Goal: Task Accomplishment & Management: Manage account settings

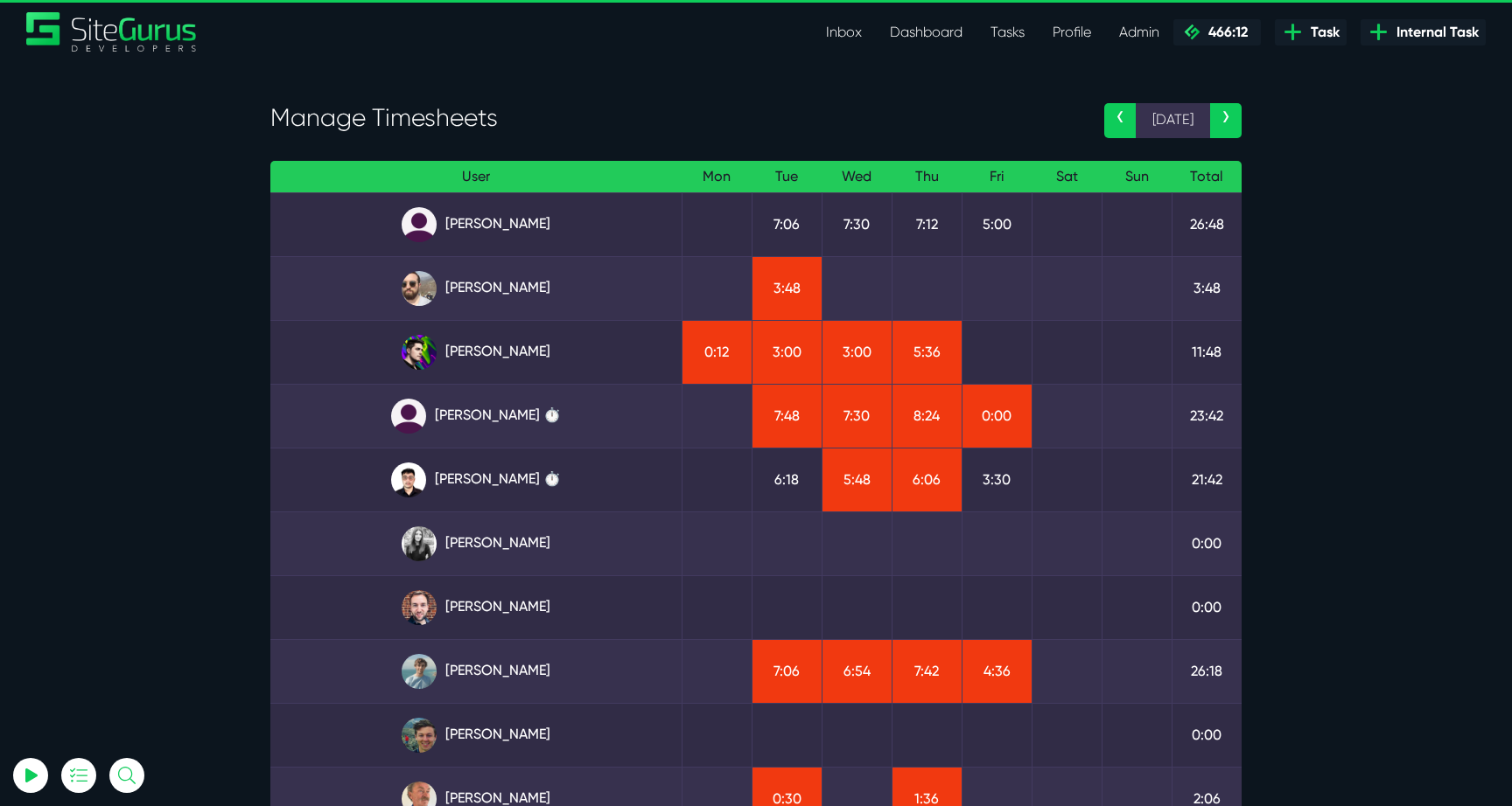
type input "[EMAIL_ADDRESS][DOMAIN_NAME]"
click at [478, 223] on link "Angel Dagondon" at bounding box center [476, 224] width 383 height 35
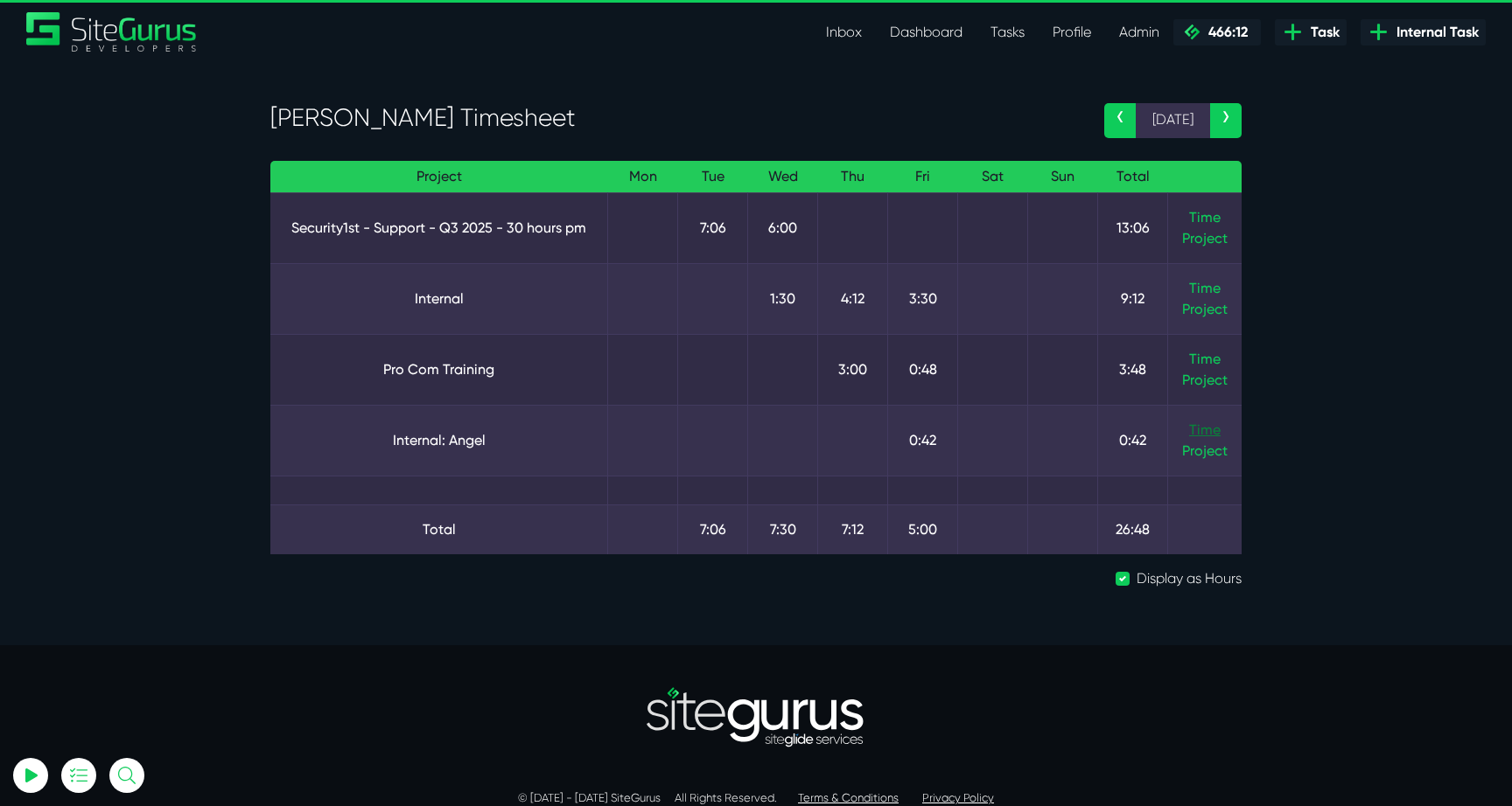
click at [1202, 434] on link "Time" at bounding box center [1204, 430] width 32 height 16
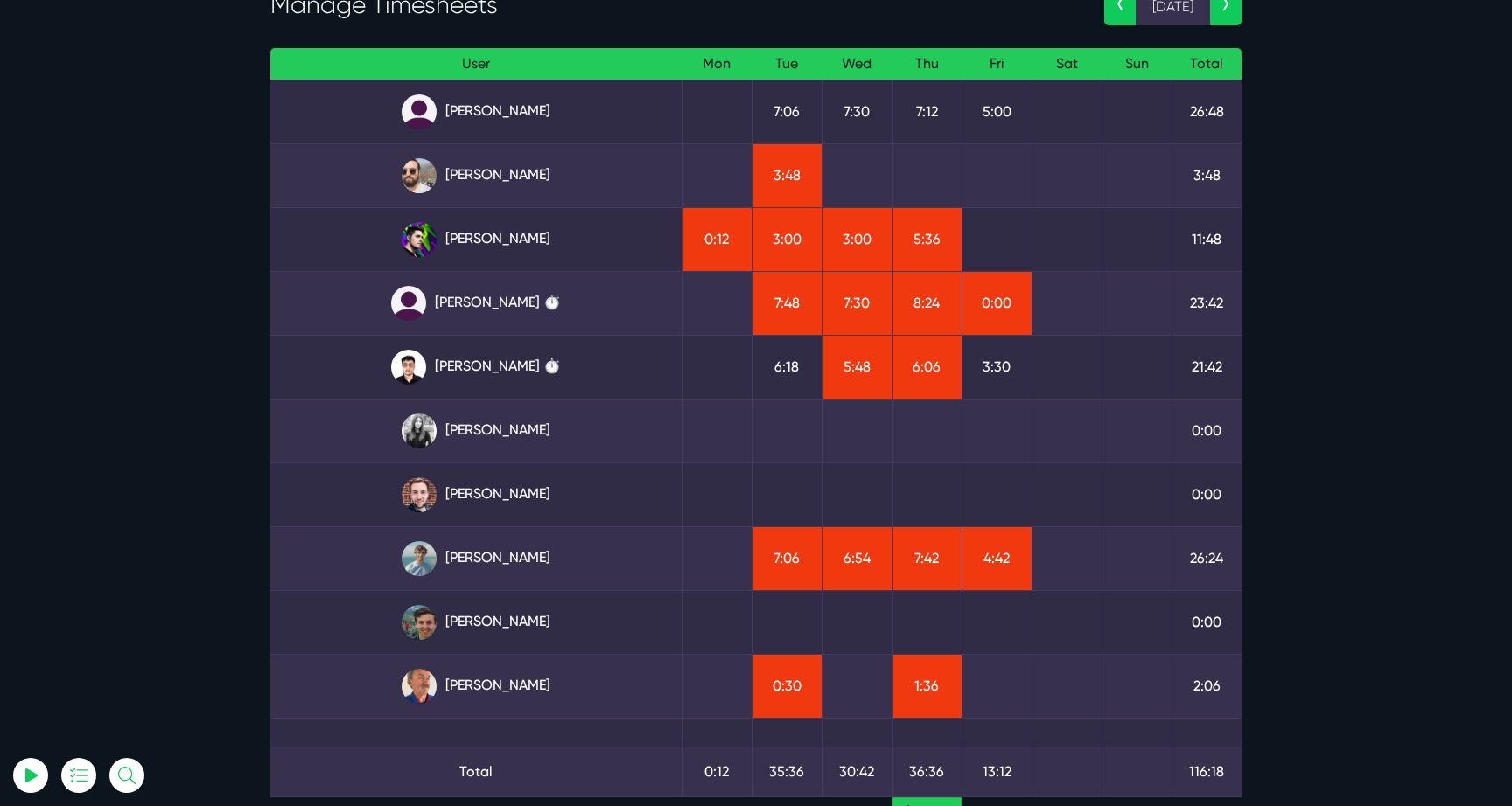
scroll to position [141, 0]
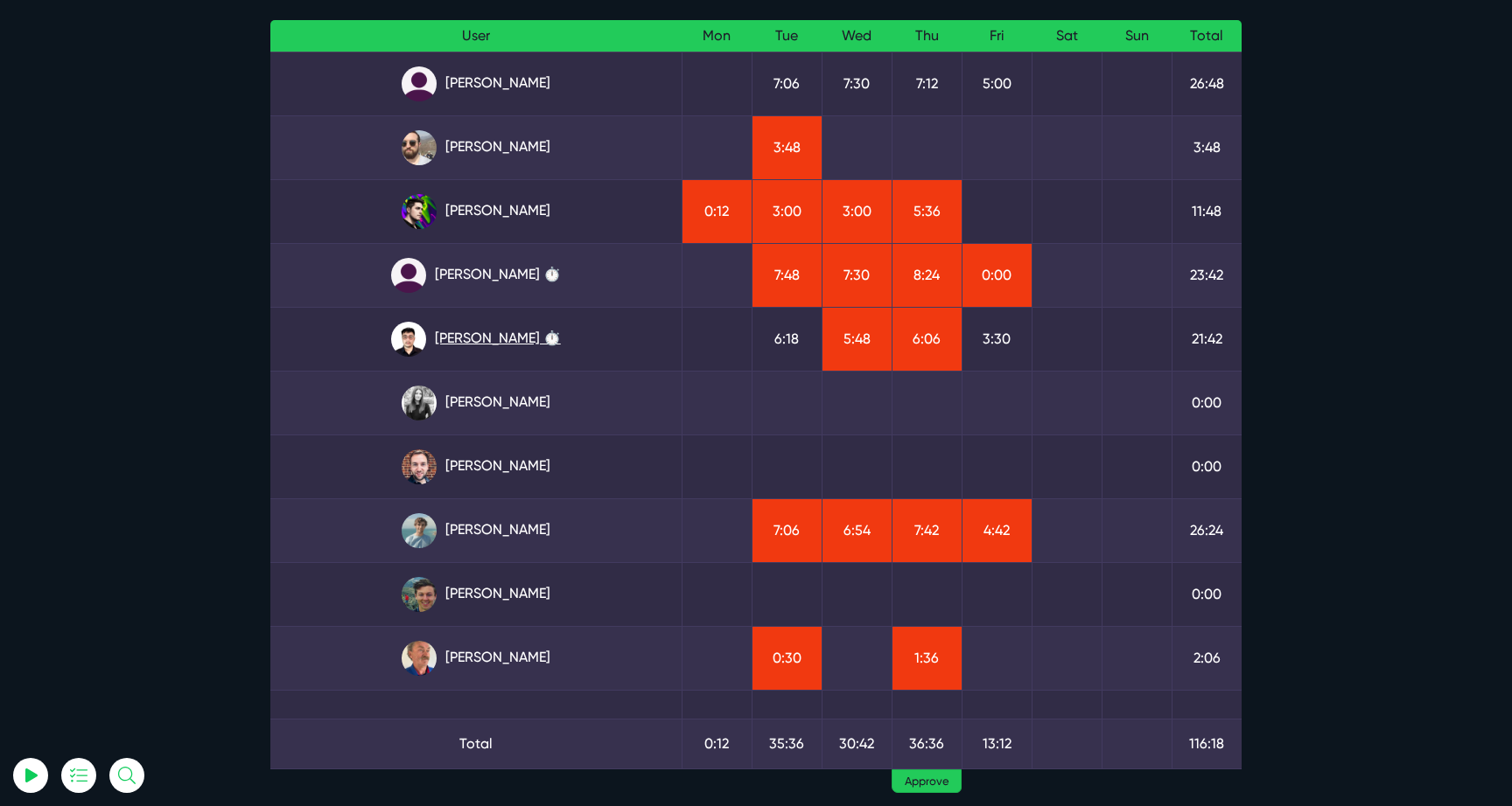
type input "luke@sitegurus.io"
click at [494, 350] on link "[PERSON_NAME] ⏱️" at bounding box center [476, 339] width 383 height 35
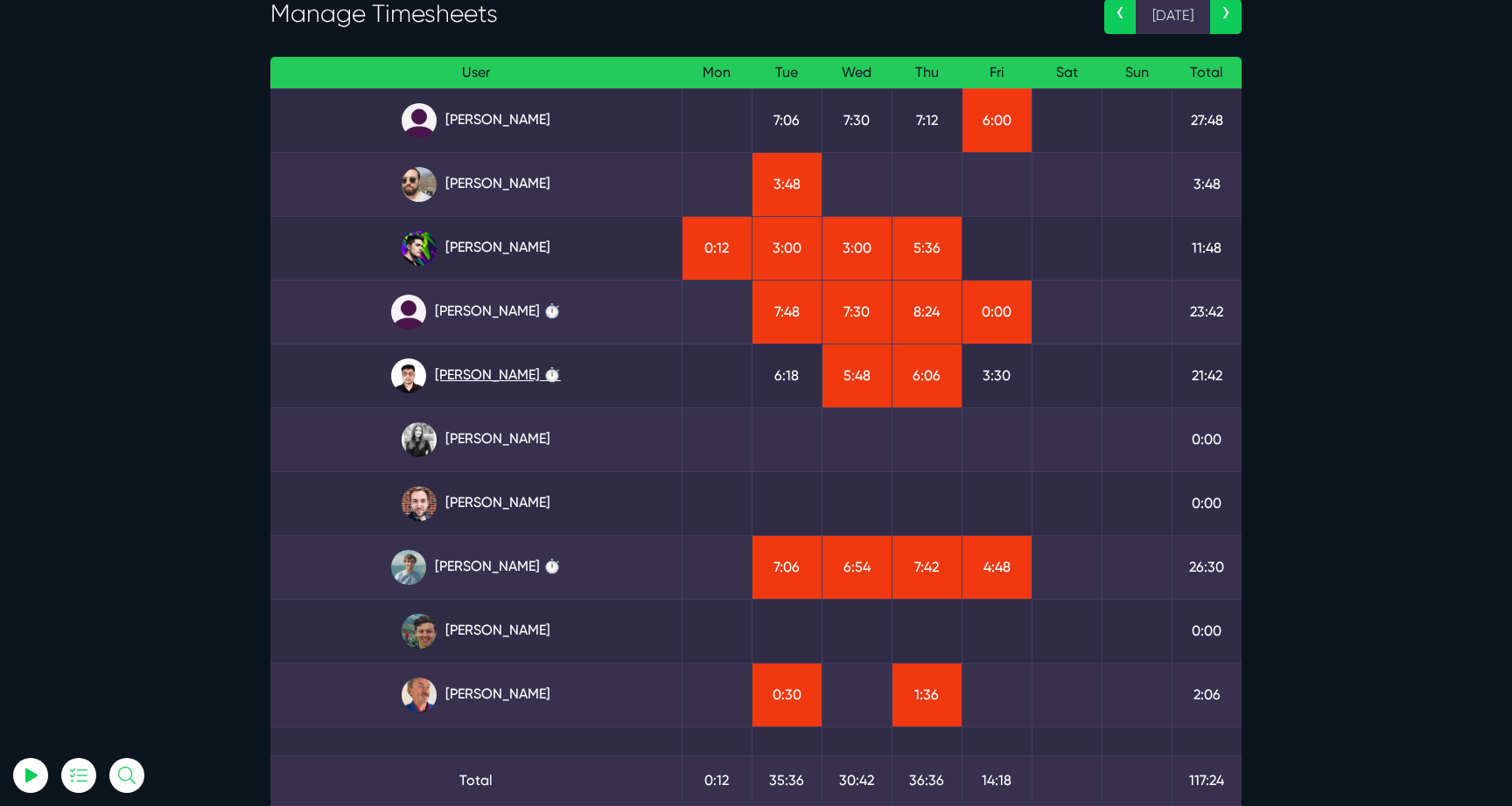
scroll to position [117, 0]
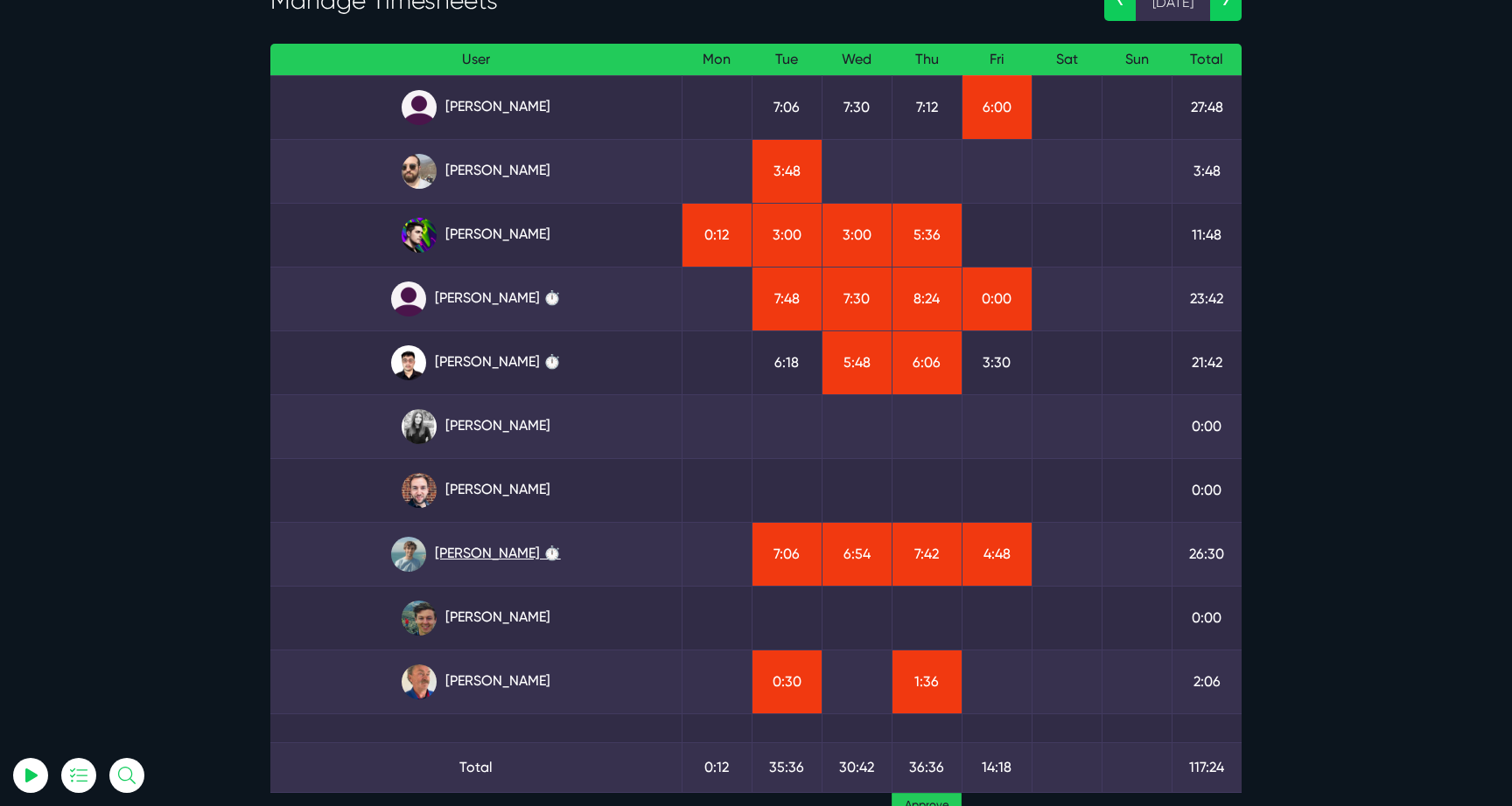
click at [485, 545] on link "[PERSON_NAME] ⏱️" at bounding box center [476, 554] width 383 height 35
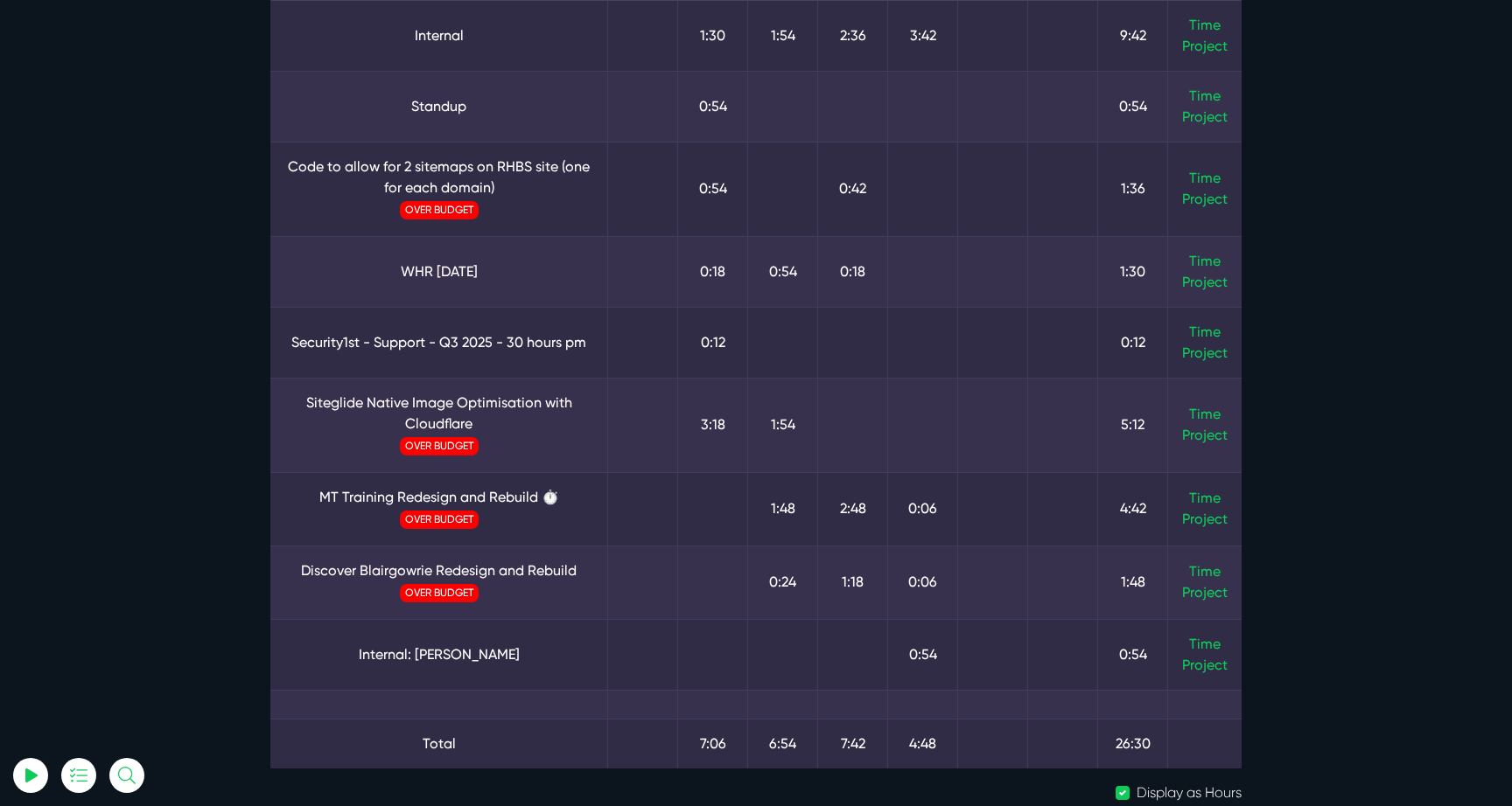
scroll to position [229, 0]
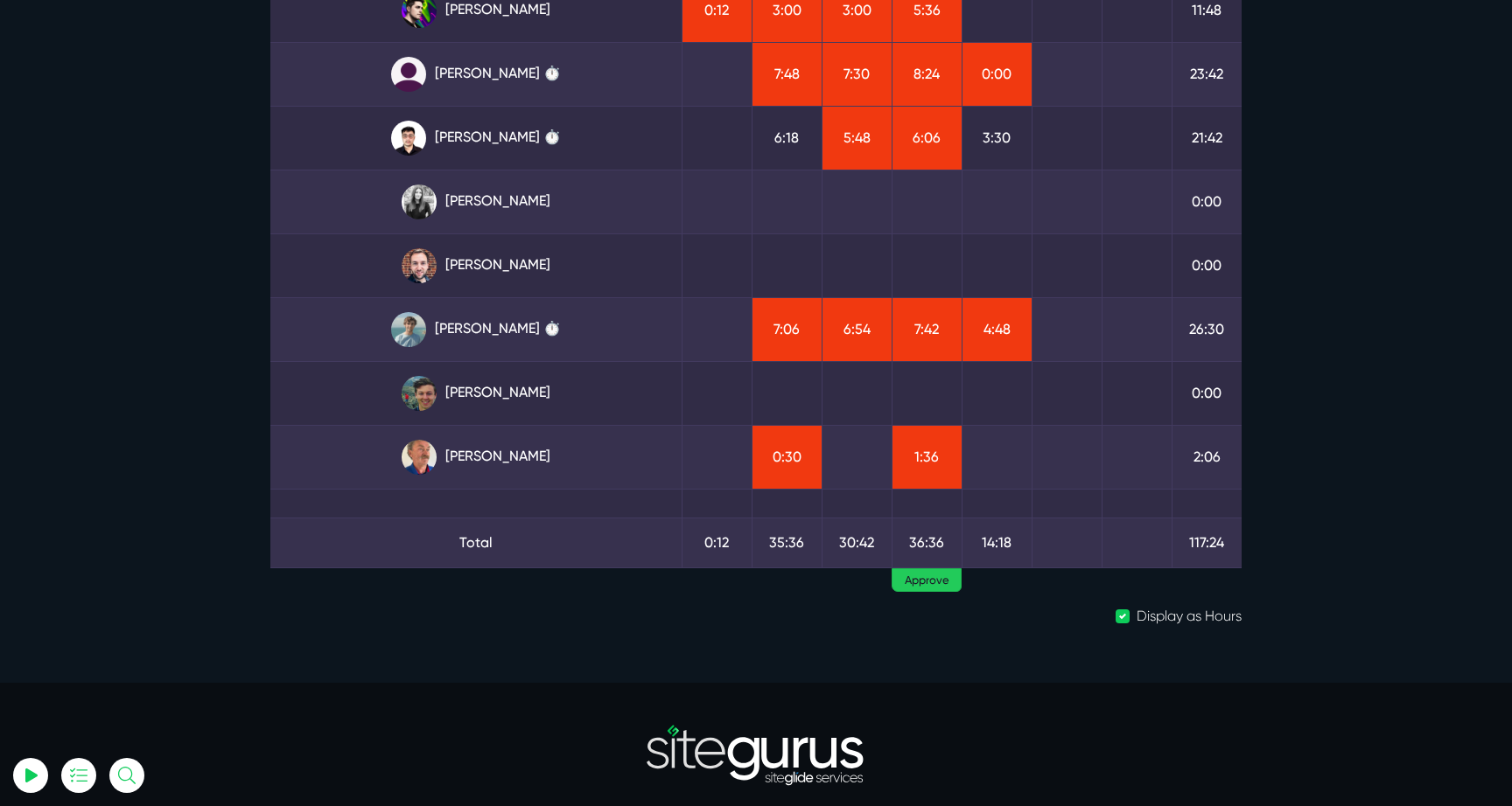
scroll to position [408, 0]
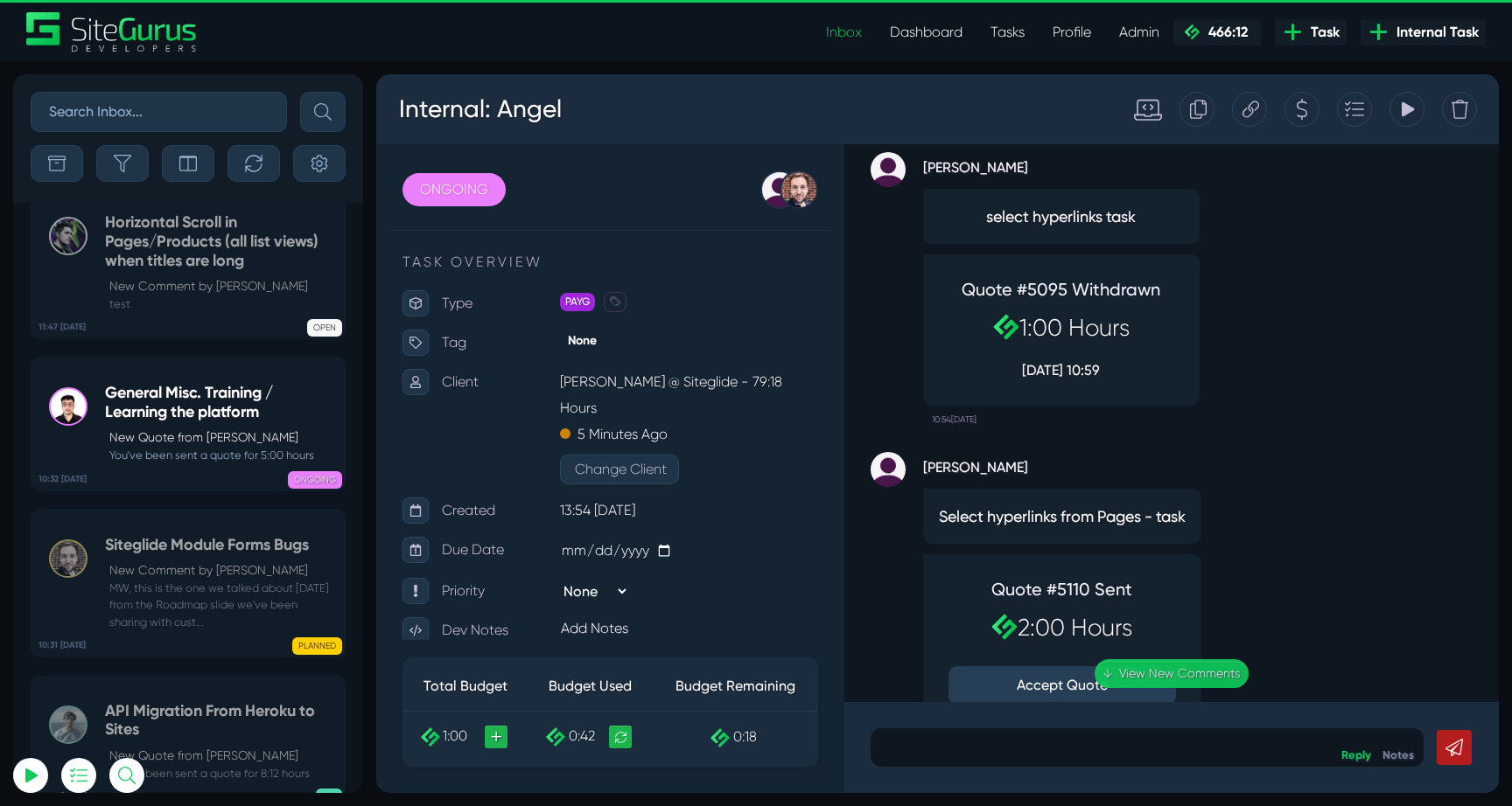
scroll to position [-4, 0]
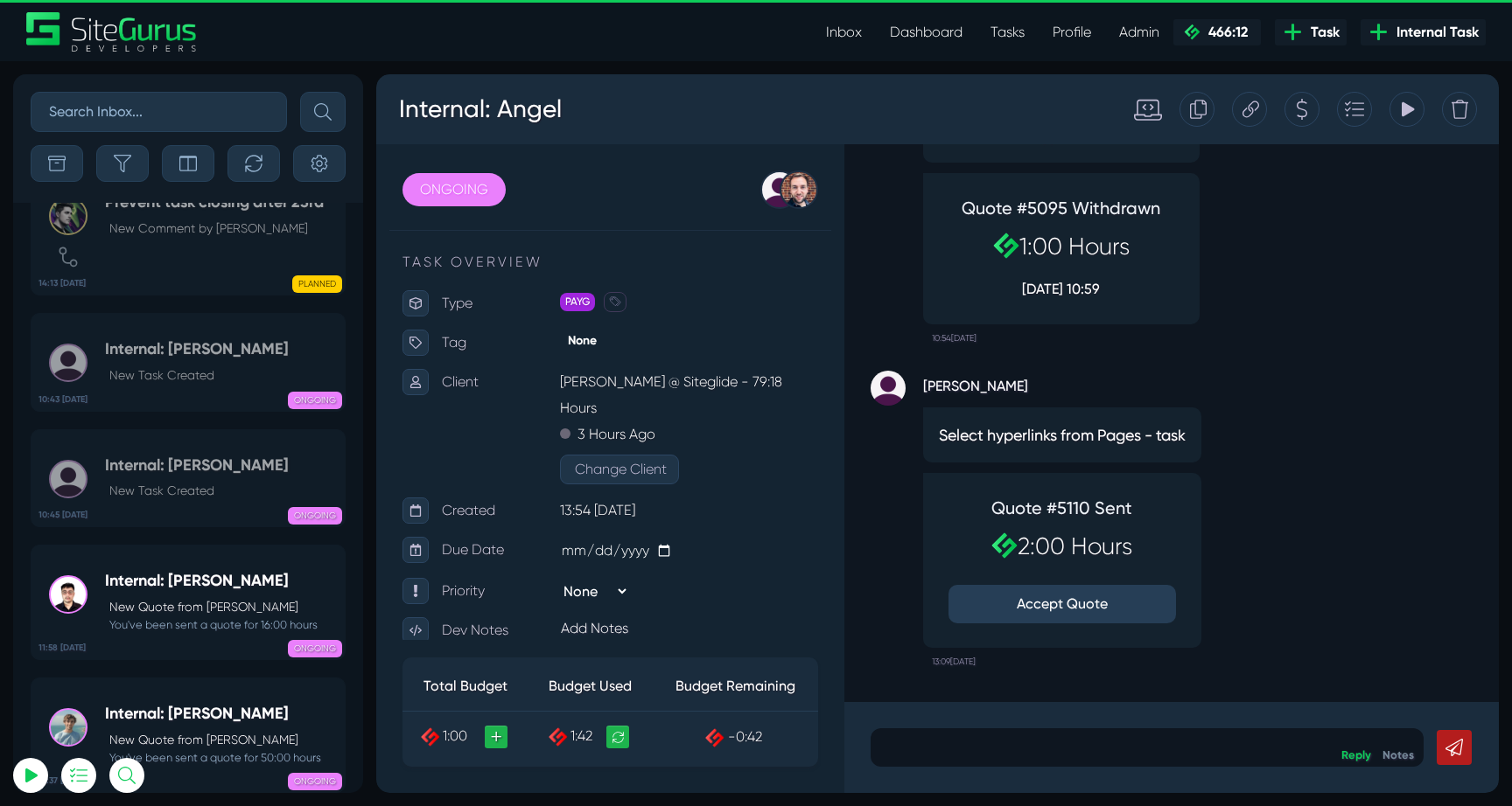
scroll to position [-69849, 0]
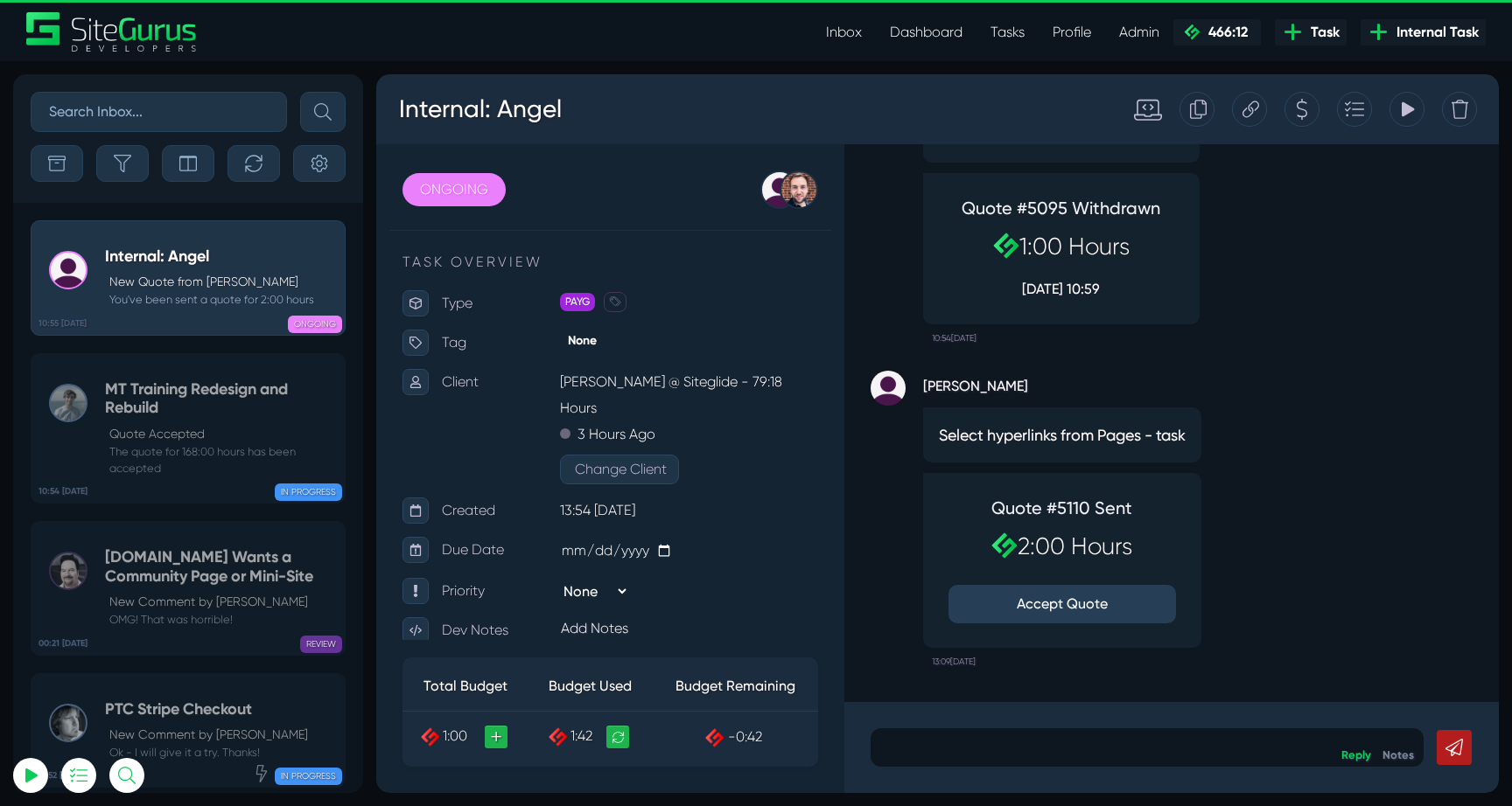
click at [1405, 115] on icon at bounding box center [1406, 109] width 15 height 33
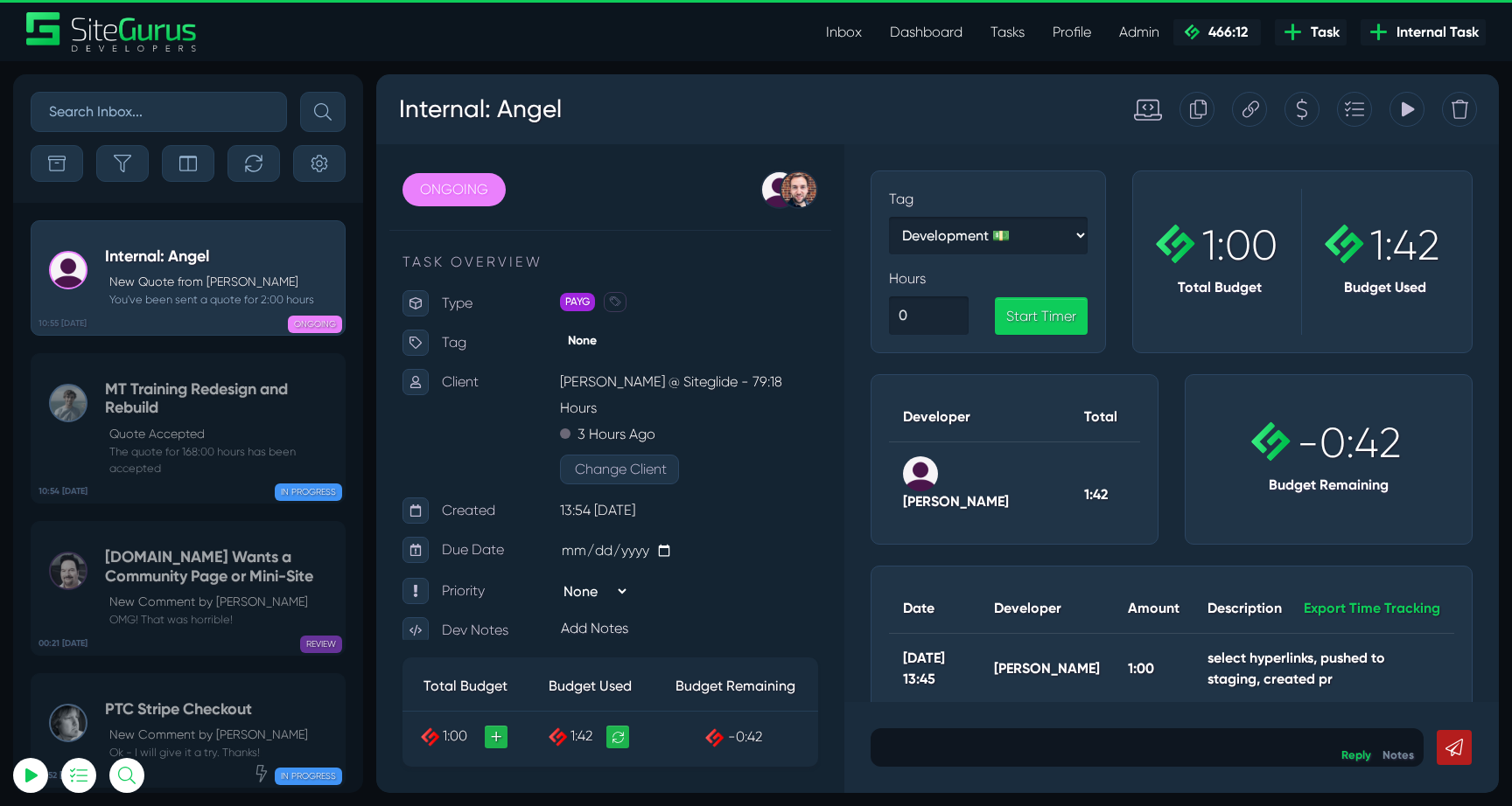
click at [1405, 115] on icon at bounding box center [1406, 109] width 15 height 33
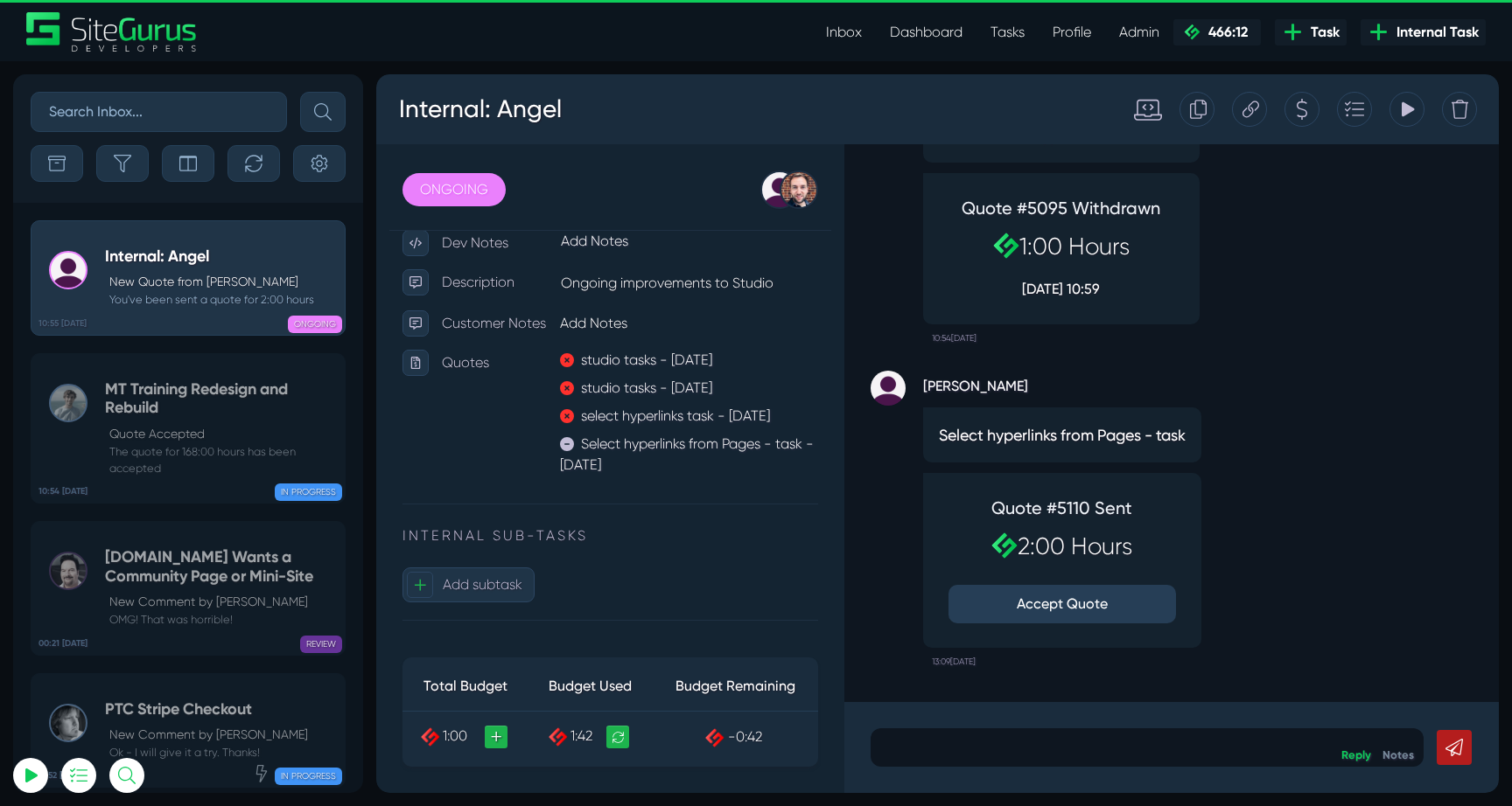
scroll to position [355, 0]
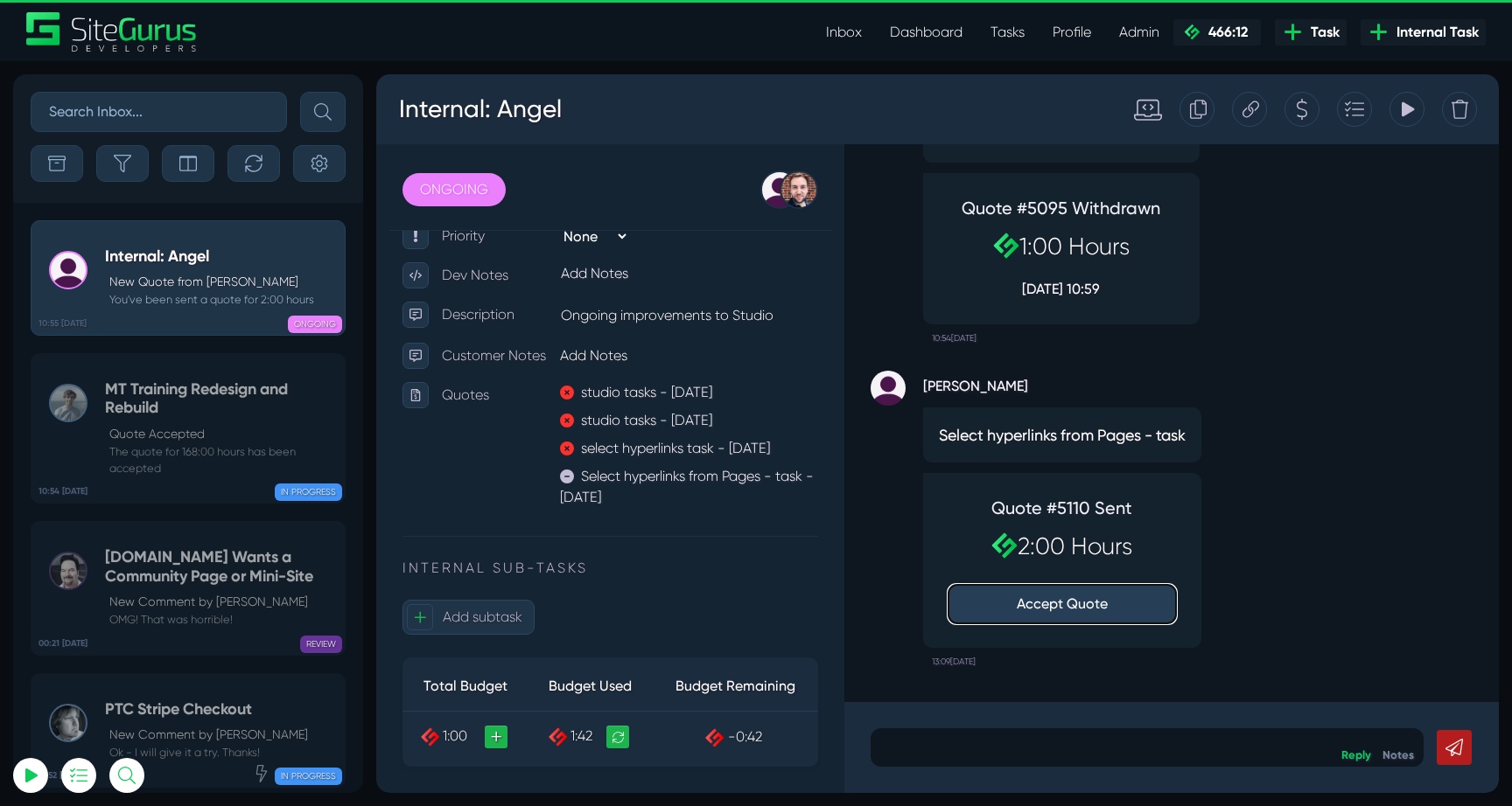
click at [1054, 598] on button "Accept Quote" at bounding box center [1062, 604] width 228 height 39
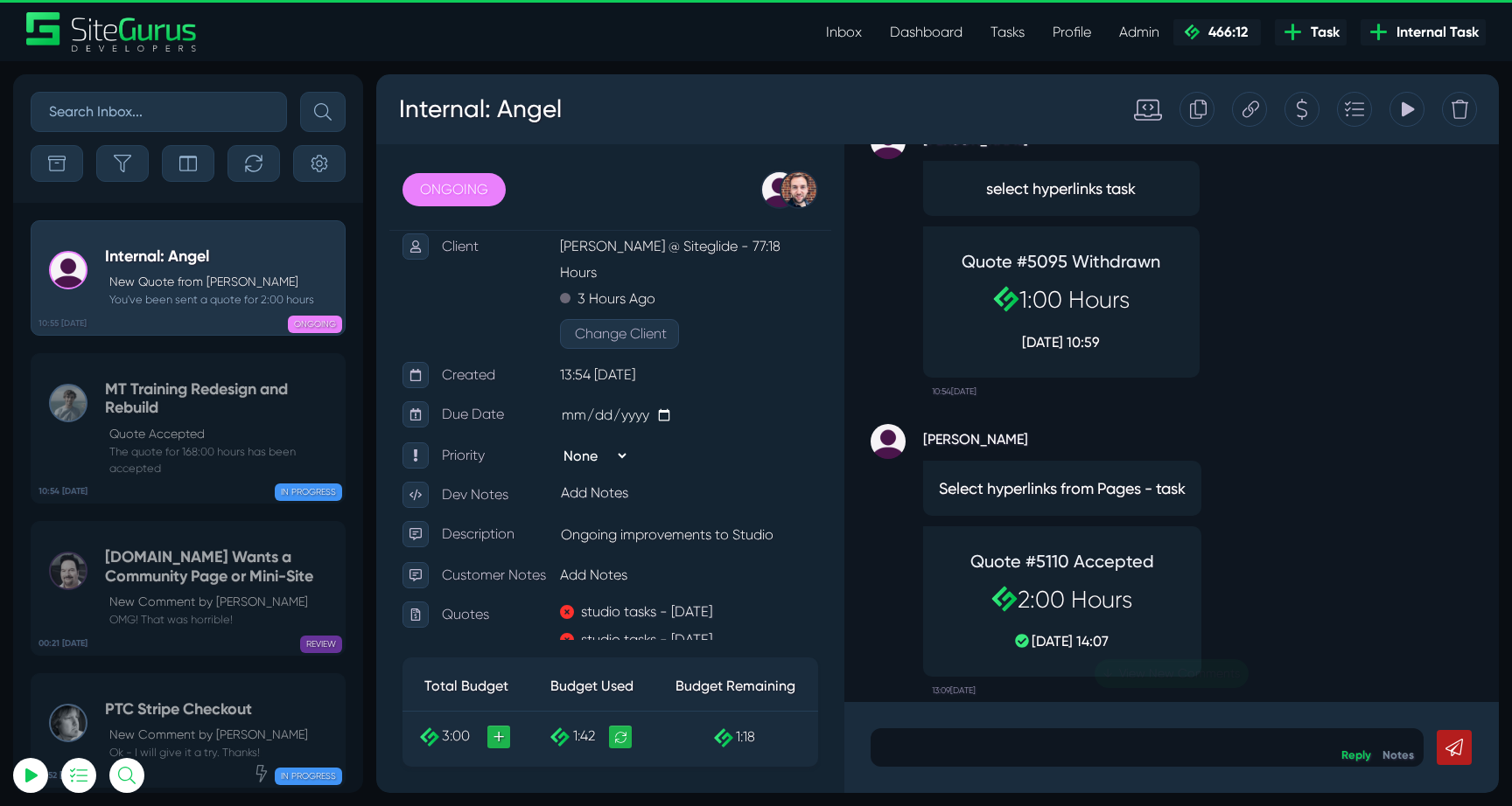
scroll to position [0, 0]
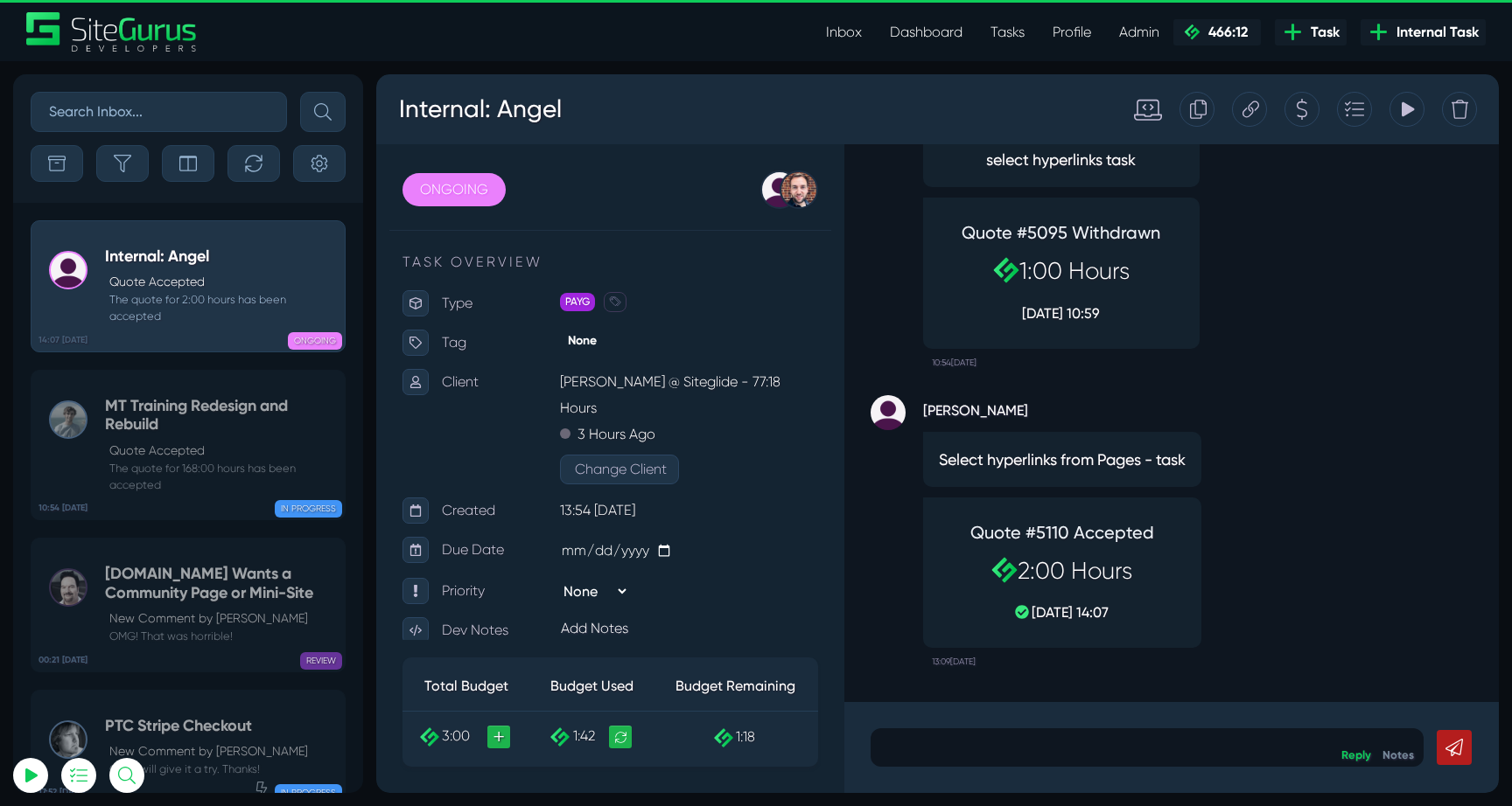
click at [1407, 116] on icon at bounding box center [1406, 109] width 15 height 33
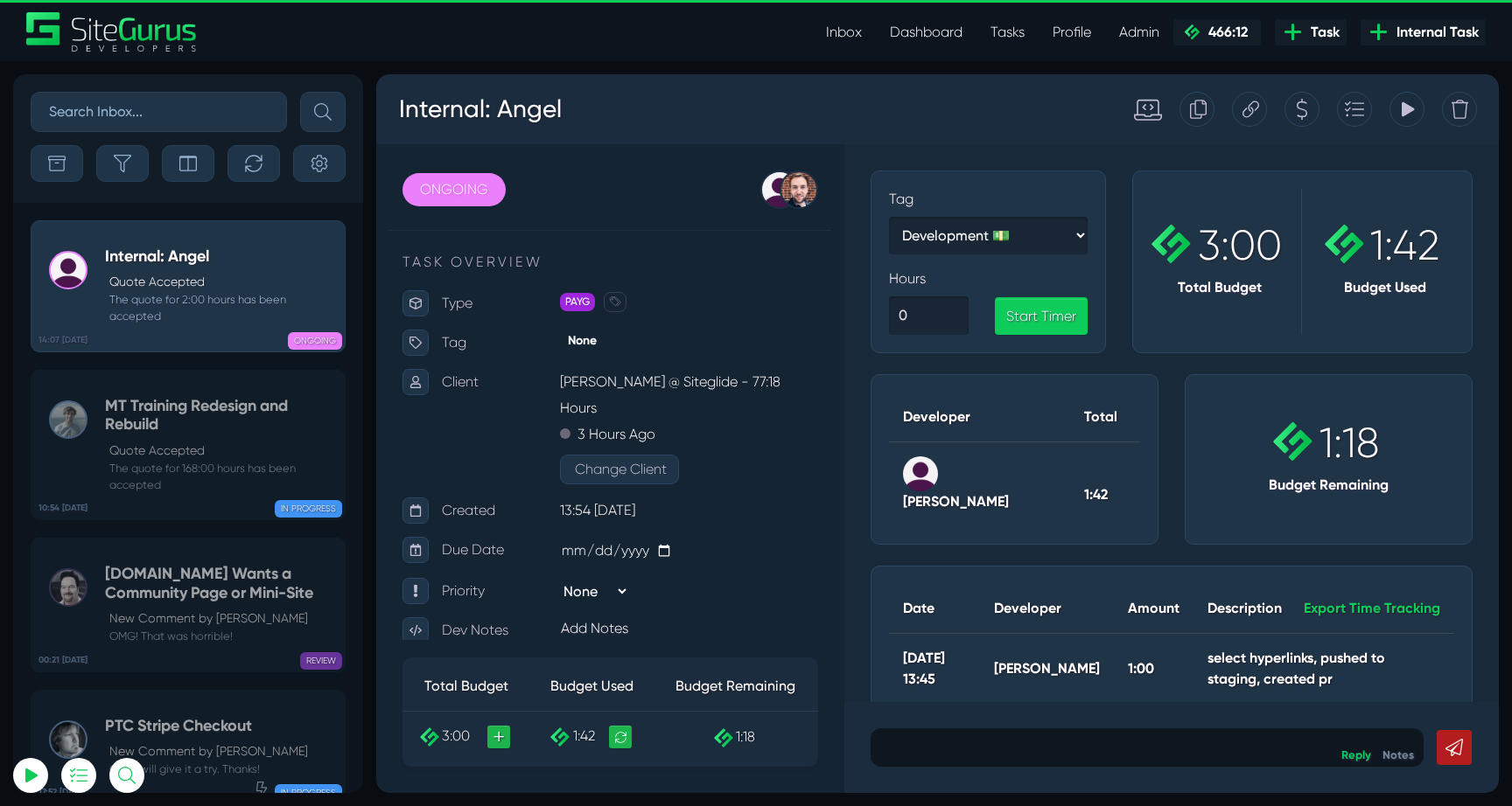
click at [1406, 106] on icon at bounding box center [1408, 110] width 13 height 15
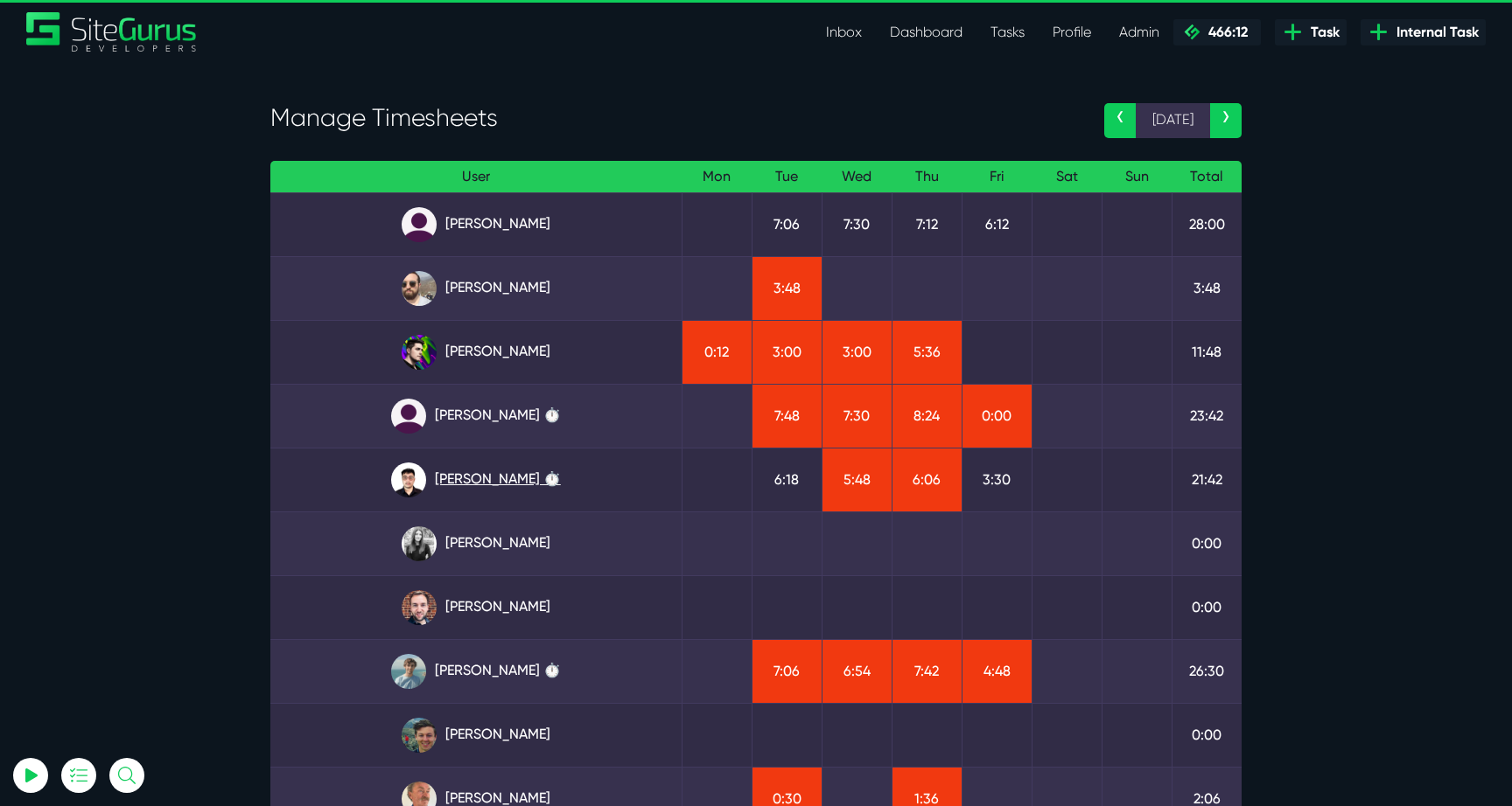
click at [499, 488] on link "[PERSON_NAME] ⏱️" at bounding box center [476, 479] width 383 height 35
click at [1293, 582] on section "Manage Timesheets ‹ 25 Aug › User Mon Tue Wed Thu Fri Sat Sun Total Angel Dagon…" at bounding box center [756, 531] width 1512 height 940
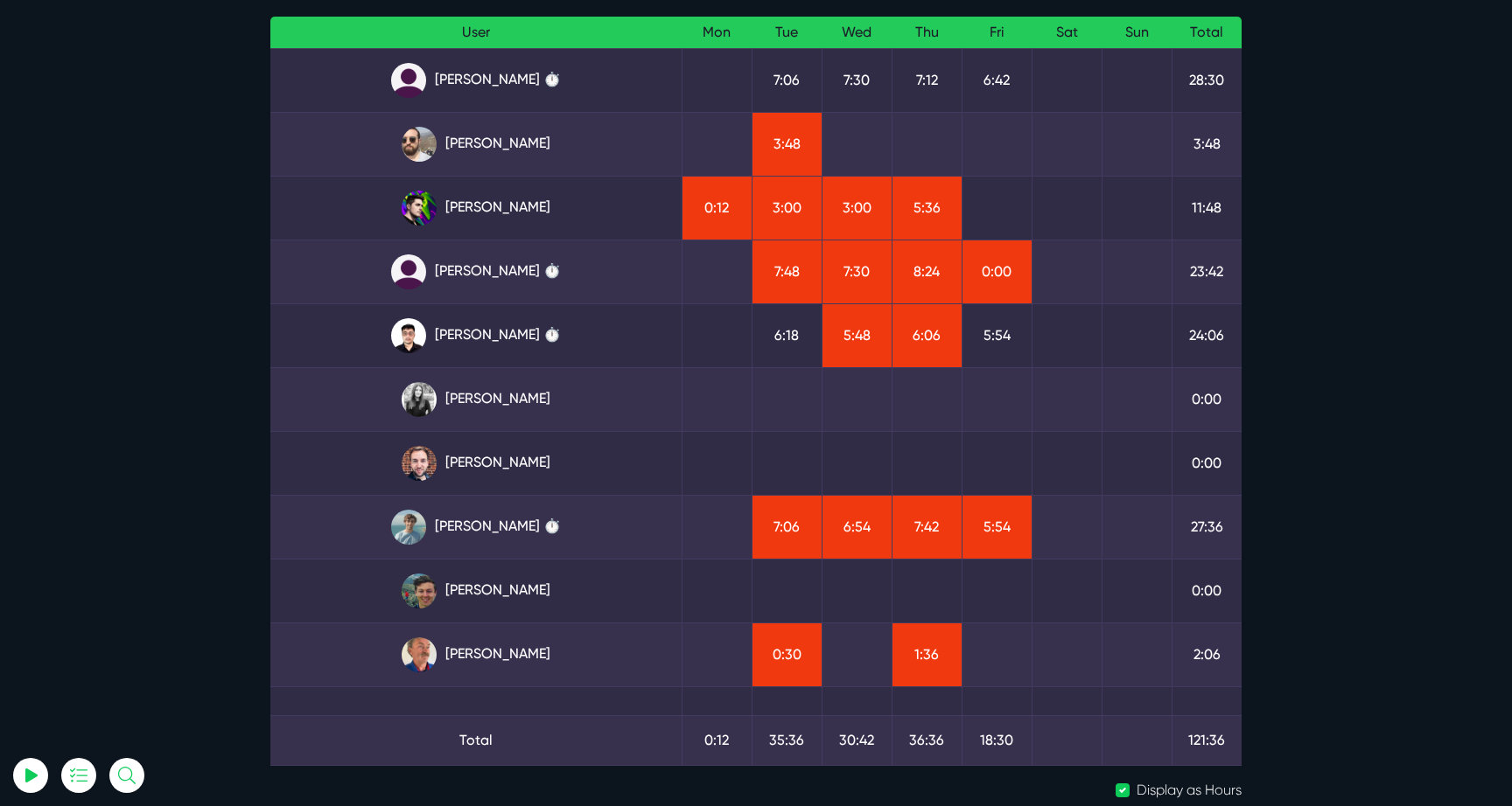
scroll to position [146, 0]
